Goal: Transaction & Acquisition: Purchase product/service

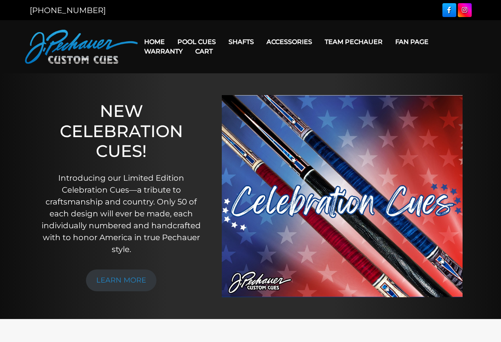
click at [211, 41] on link "Cart" at bounding box center [204, 51] width 30 height 20
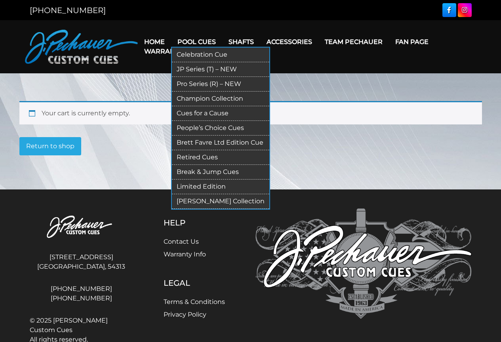
click at [206, 39] on link "Pool Cues" at bounding box center [196, 42] width 51 height 20
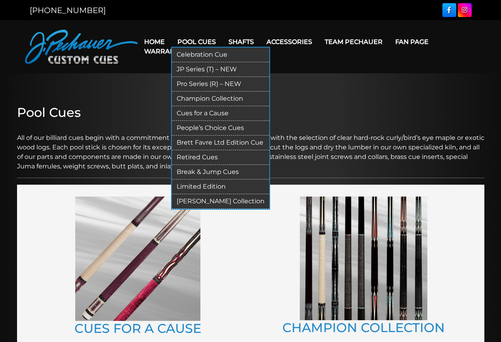
click at [200, 99] on link "Champion Collection" at bounding box center [220, 98] width 97 height 15
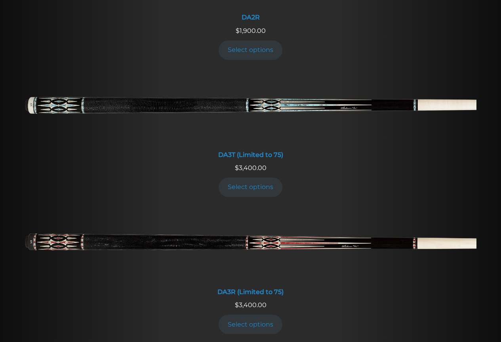
scroll to position [1274, 0]
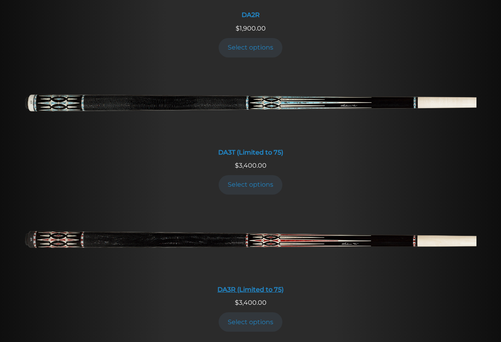
click at [264, 240] on img at bounding box center [250, 242] width 451 height 75
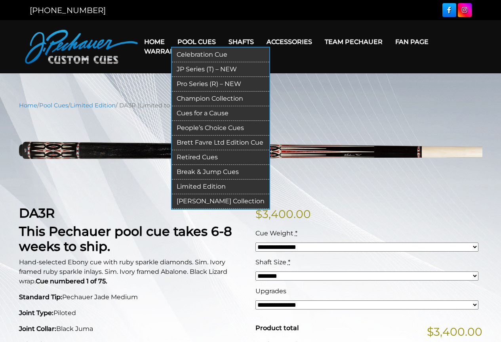
click at [211, 84] on link "Pro Series (R) – NEW" at bounding box center [220, 84] width 97 height 15
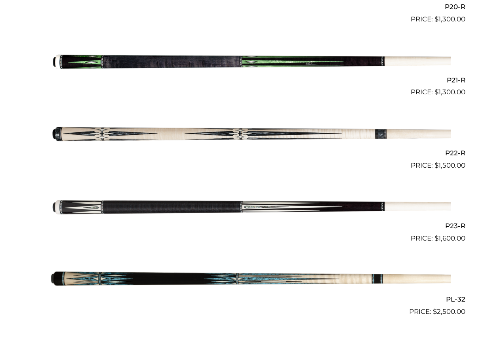
scroll to position [1719, 0]
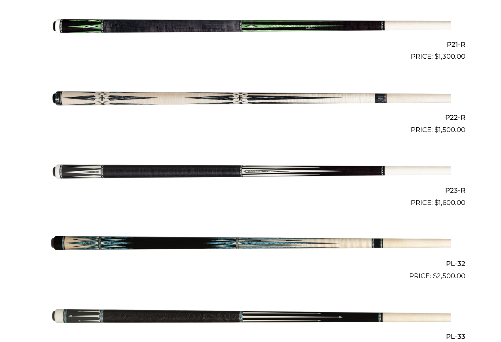
click at [249, 173] on img at bounding box center [251, 171] width 400 height 67
click at [257, 22] on img at bounding box center [251, 25] width 400 height 67
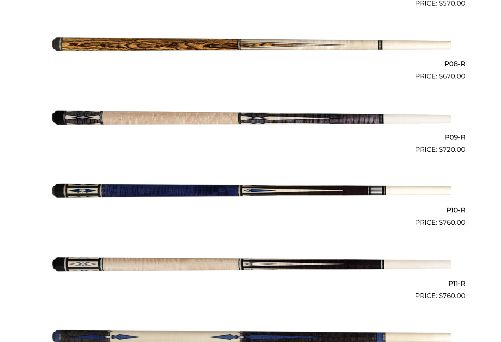
scroll to position [773, 0]
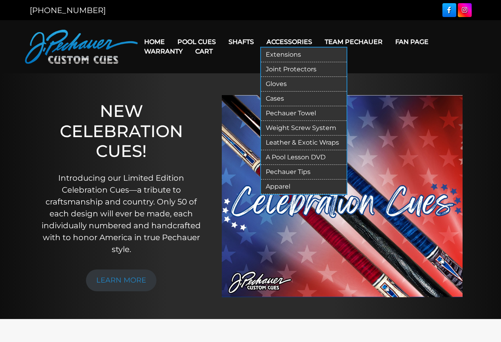
click at [291, 140] on link "Leather & Exotic Wraps" at bounding box center [304, 142] width 86 height 15
